Goal: Information Seeking & Learning: Learn about a topic

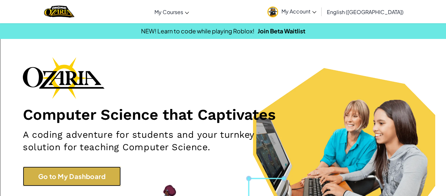
click at [25, 176] on link "Go to My Dashboard" at bounding box center [72, 176] width 98 height 20
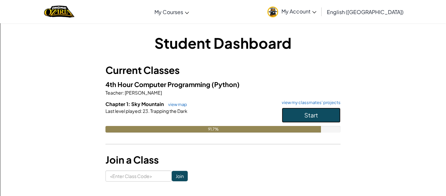
click at [332, 119] on button "Start" at bounding box center [311, 115] width 59 height 15
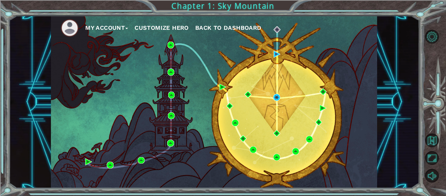
click at [270, 59] on div "My Account Customize Hero Back to Dashboard" at bounding box center [214, 102] width 326 height 172
click at [276, 56] on img at bounding box center [277, 54] width 7 height 7
